Goal: Task Accomplishment & Management: Use online tool/utility

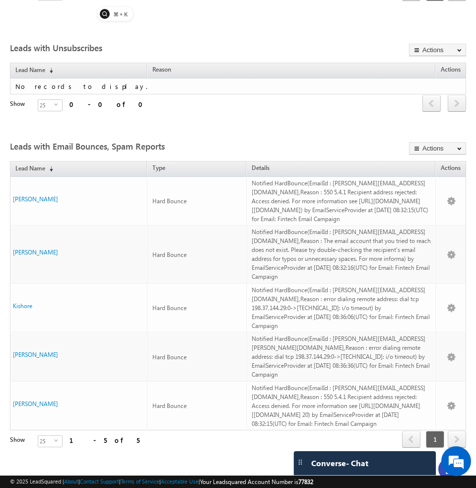
scroll to position [561, 0]
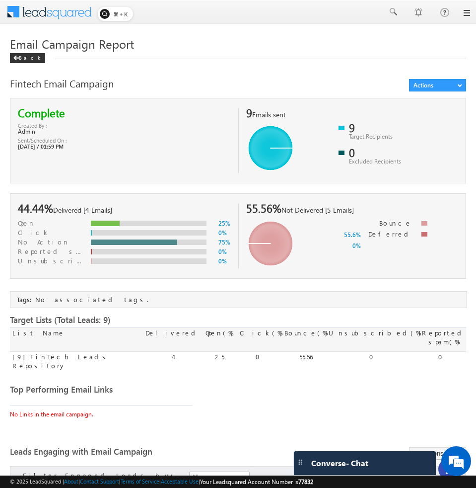
click at [463, 12] on link at bounding box center [466, 13] width 8 height 8
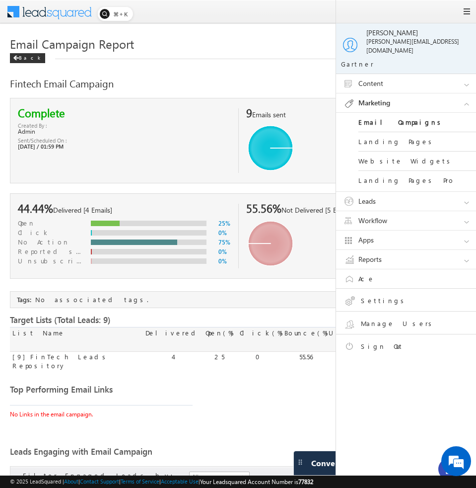
click at [380, 192] on link "Leads" at bounding box center [410, 201] width 149 height 19
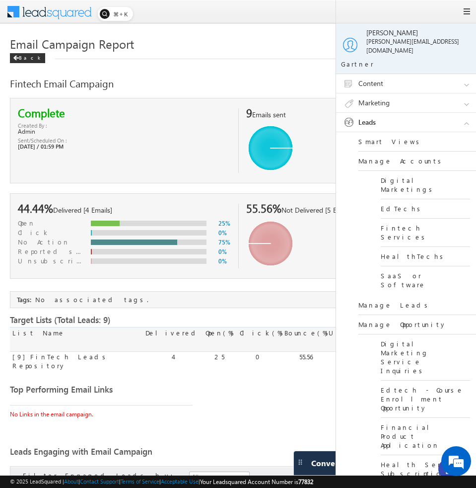
click at [391, 113] on link "Leads" at bounding box center [410, 122] width 149 height 19
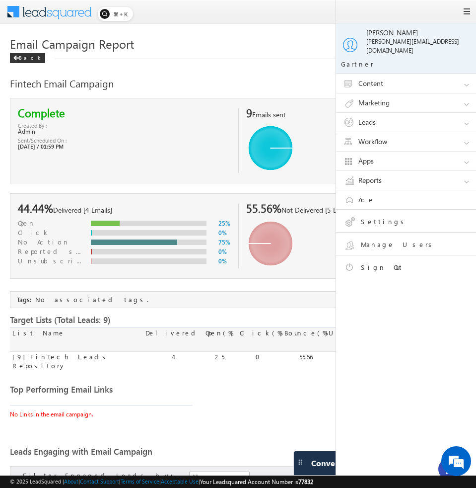
click at [375, 137] on link "Workflow" at bounding box center [410, 141] width 149 height 19
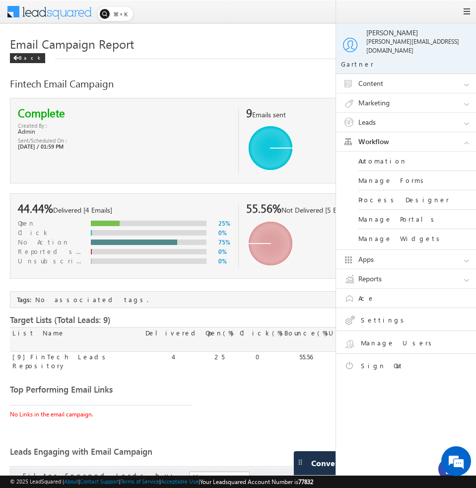
click at [374, 151] on link "Automation" at bounding box center [418, 160] width 119 height 19
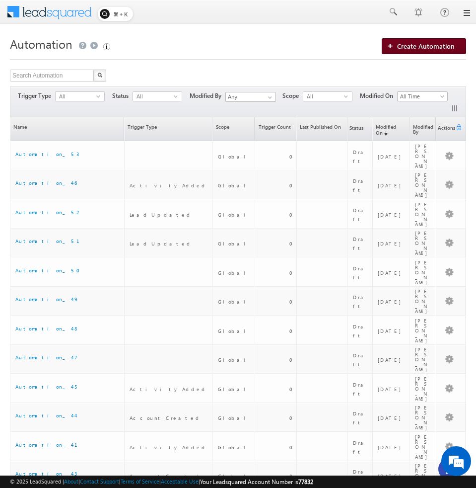
click at [406, 48] on span "Create Automation" at bounding box center [426, 46] width 58 height 8
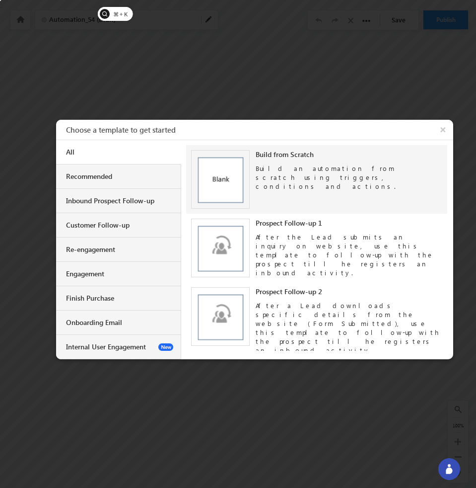
click at [296, 175] on div "Build an automation from scratch using triggers, conditions and actions." at bounding box center [349, 175] width 187 height 32
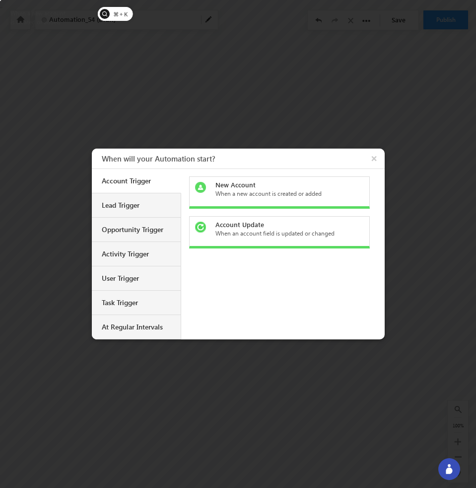
click at [232, 193] on div "When a new account is created or added" at bounding box center [286, 193] width 140 height 9
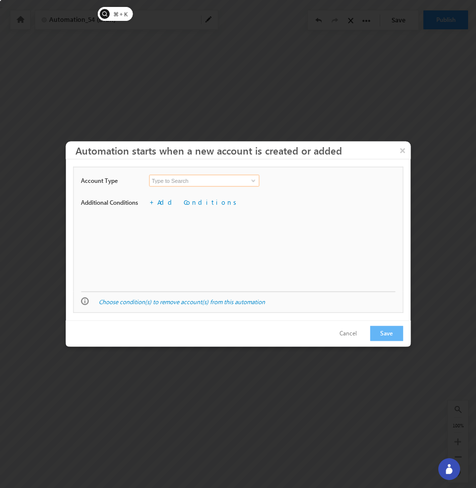
click at [243, 184] on input at bounding box center [204, 181] width 110 height 12
click at [256, 182] on span at bounding box center [254, 181] width 8 height 8
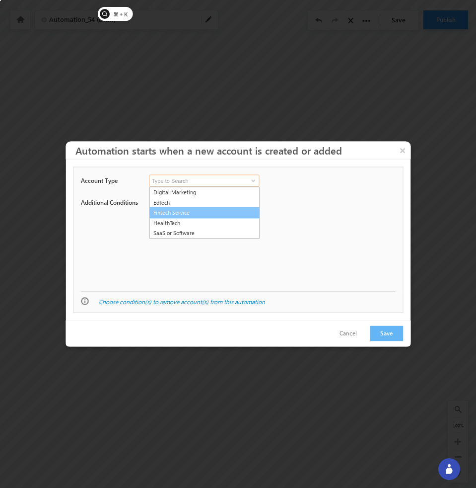
click at [235, 213] on link "Fintech Service" at bounding box center [204, 212] width 111 height 11
type input "Fintech Service"
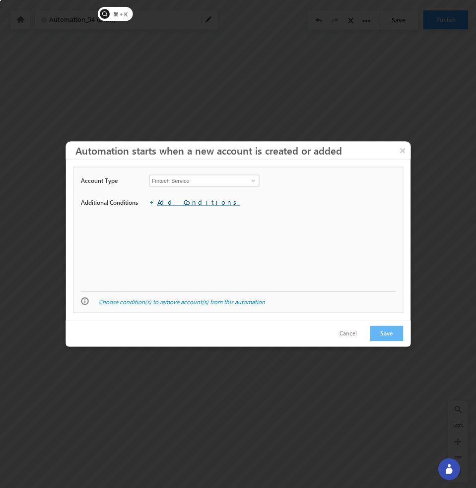
click at [193, 204] on link "Add Conditions" at bounding box center [198, 202] width 83 height 8
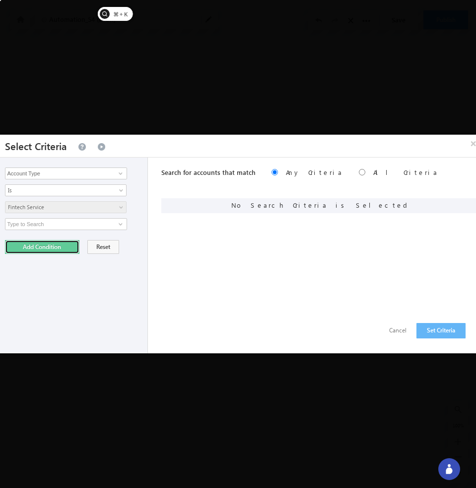
click at [66, 246] on button "Add Condition" at bounding box center [42, 247] width 74 height 14
click at [446, 325] on button "Set Criteria" at bounding box center [441, 330] width 49 height 15
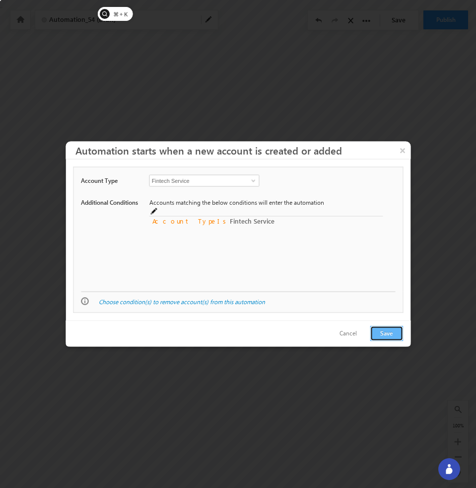
click at [387, 334] on button "Save" at bounding box center [386, 333] width 33 height 15
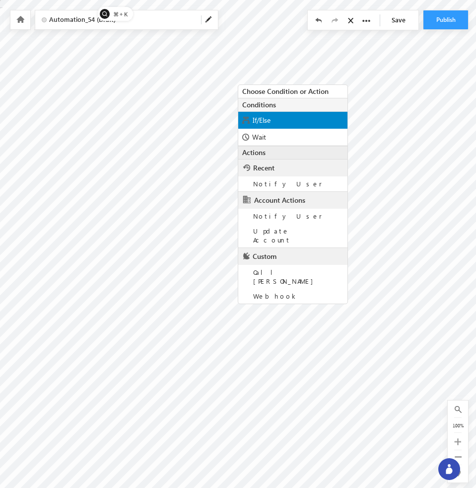
click at [270, 124] on span "If/Else" at bounding box center [262, 119] width 18 height 9
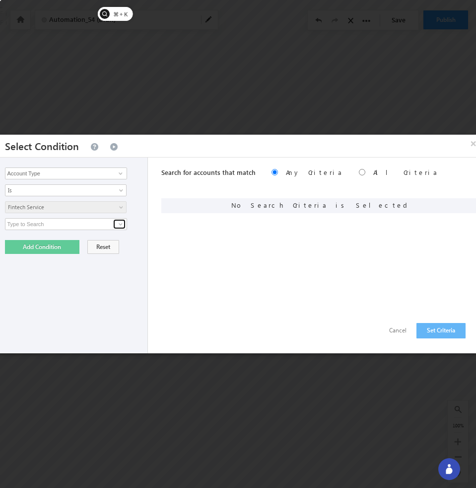
click at [119, 222] on span at bounding box center [121, 224] width 8 height 8
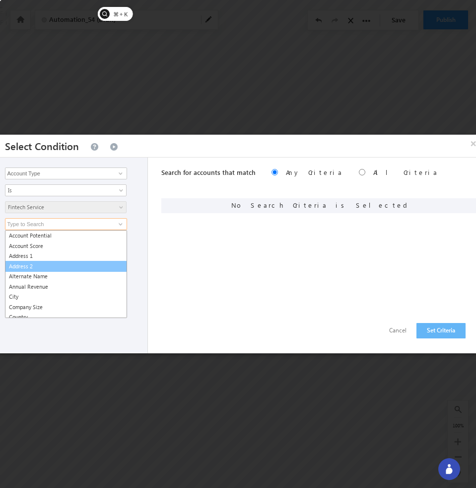
click at [106, 266] on link "Address 2" at bounding box center [66, 266] width 122 height 11
type input "Address 2"
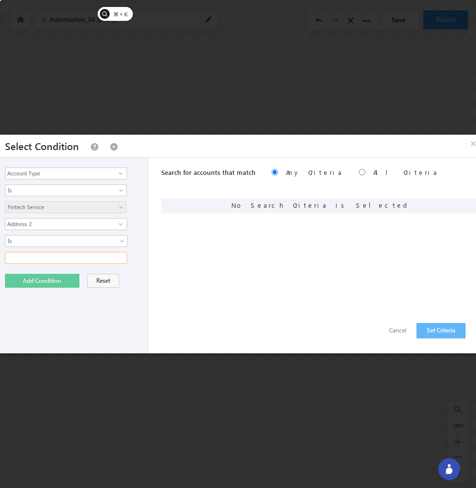
click at [106, 258] on input "text" at bounding box center [66, 258] width 122 height 12
type input "ok"
click at [57, 276] on button "Add Condition" at bounding box center [42, 281] width 74 height 14
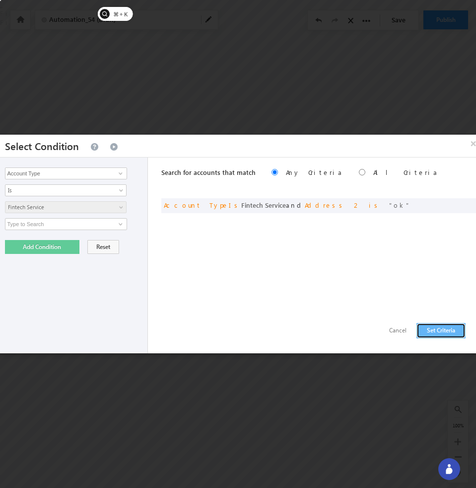
click at [428, 331] on button "Set Criteria" at bounding box center [441, 330] width 49 height 15
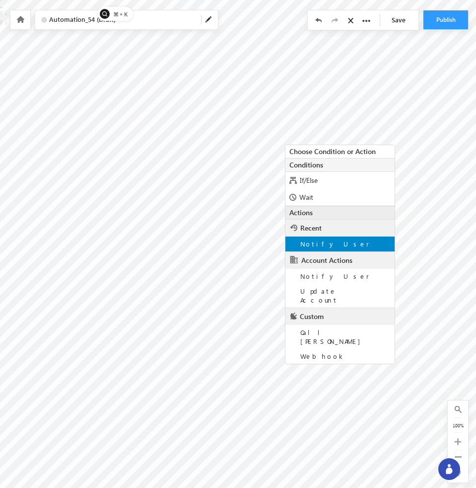
click at [327, 240] on span "Notify User" at bounding box center [334, 243] width 69 height 8
type input "Bhavya <Bhavya@beacon.li>"
type input "About @{Company:CompanyName,}"
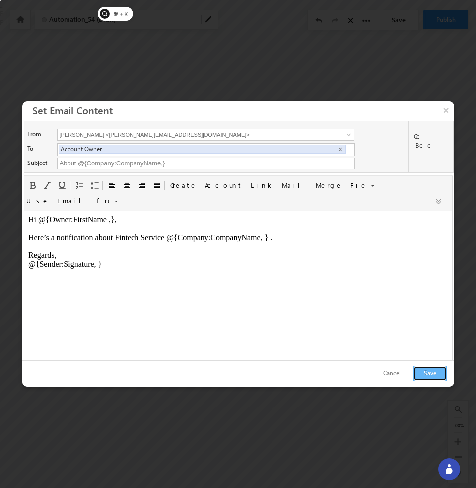
click at [427, 369] on button "Save" at bounding box center [430, 373] width 33 height 15
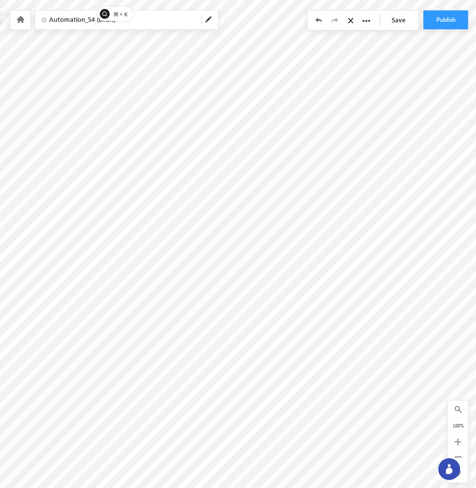
click at [20, 24] on link at bounding box center [19, 19] width 9 height 8
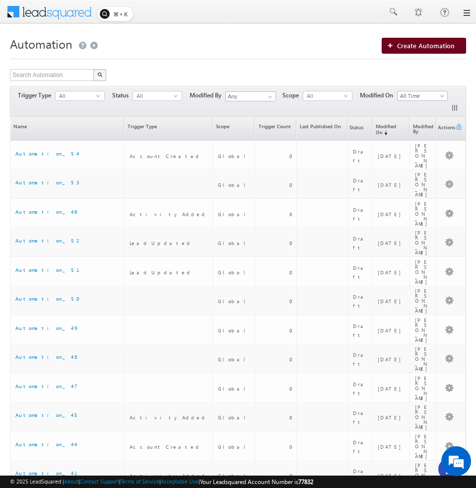
click at [442, 49] on span "Create Automation" at bounding box center [426, 45] width 58 height 8
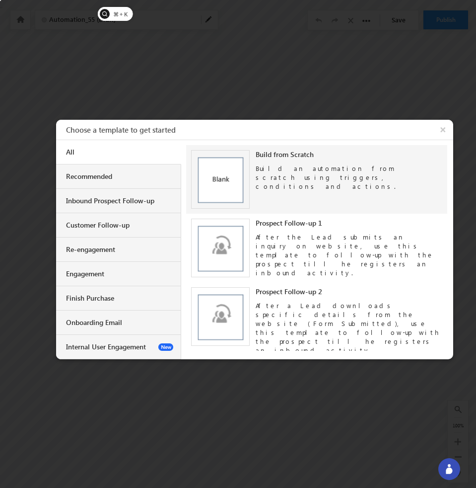
click at [317, 174] on div "Build an automation from scratch using triggers, conditions and actions." at bounding box center [349, 175] width 187 height 32
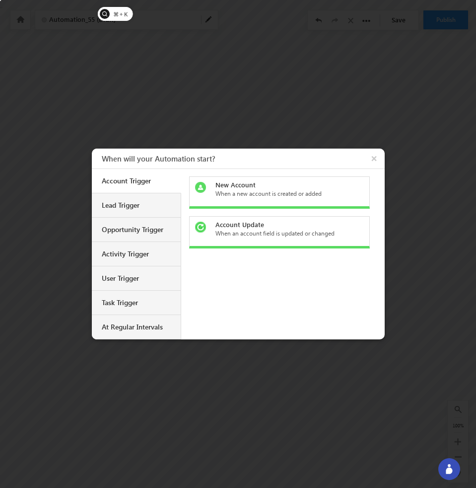
click at [287, 182] on div "New Account" at bounding box center [286, 184] width 140 height 9
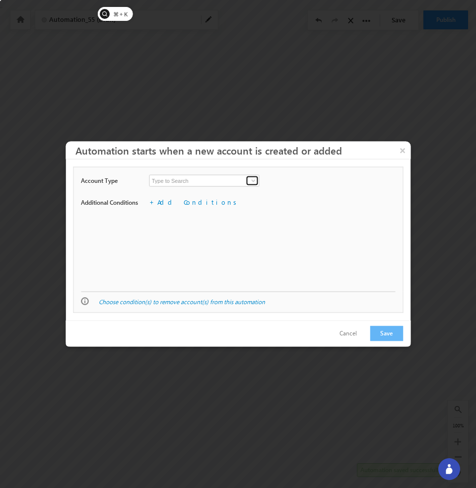
click at [251, 181] on span at bounding box center [254, 181] width 8 height 8
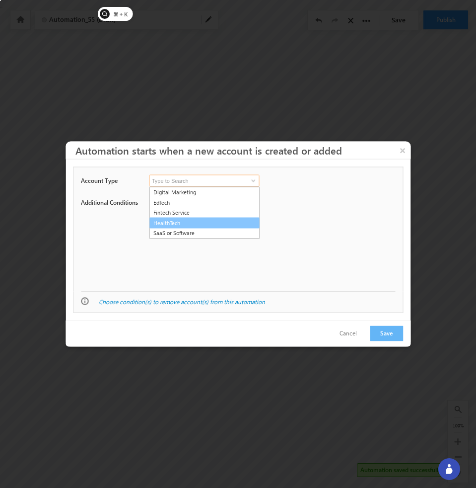
click at [248, 223] on link "HealthTech" at bounding box center [204, 222] width 111 height 11
type input "HealthTech"
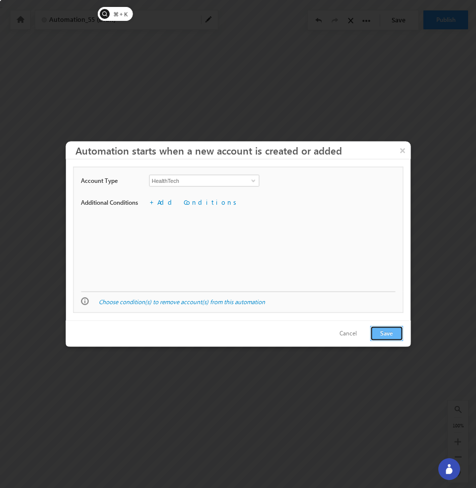
click at [377, 332] on button "Save" at bounding box center [386, 333] width 33 height 15
click at [303, 61] on div at bounding box center [238, 244] width 476 height 488
click at [353, 336] on button "Cancel" at bounding box center [348, 333] width 37 height 14
